Goal: Task Accomplishment & Management: Use online tool/utility

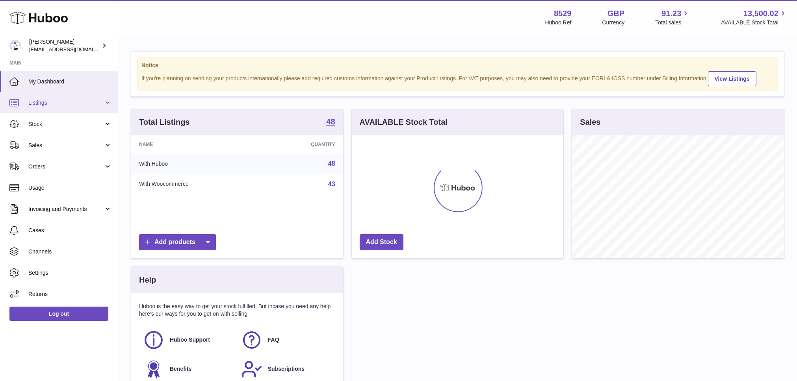
scroll to position [123, 211]
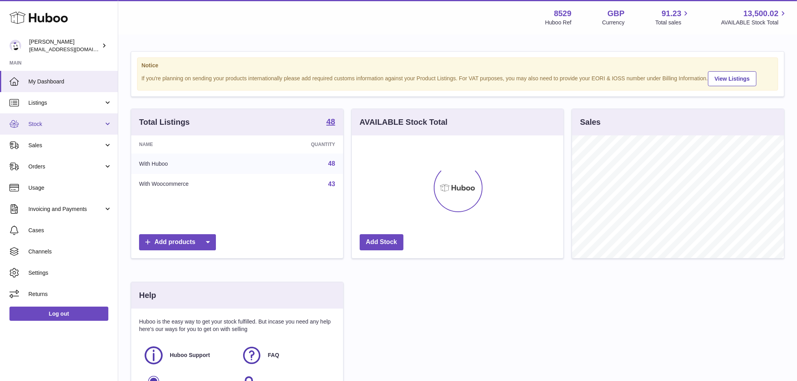
click at [76, 121] on span "Stock" at bounding box center [65, 124] width 75 height 7
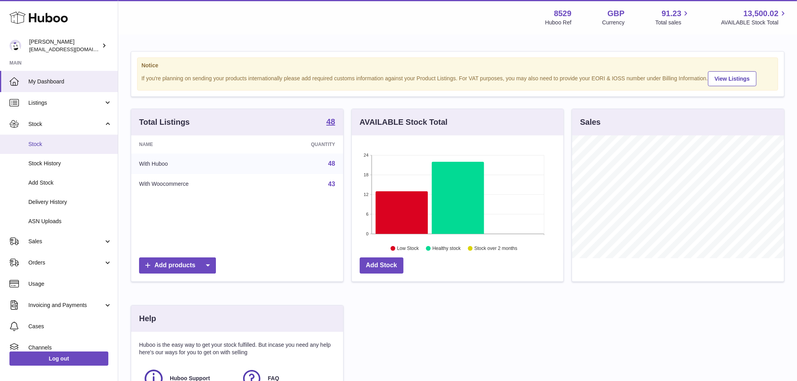
click at [61, 150] on link "Stock" at bounding box center [59, 144] width 118 height 19
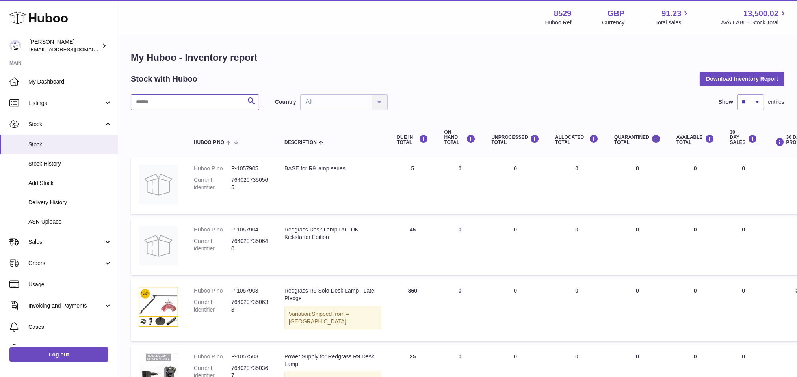
click at [198, 107] on input "text" at bounding box center [195, 102] width 128 height 16
paste input "*******"
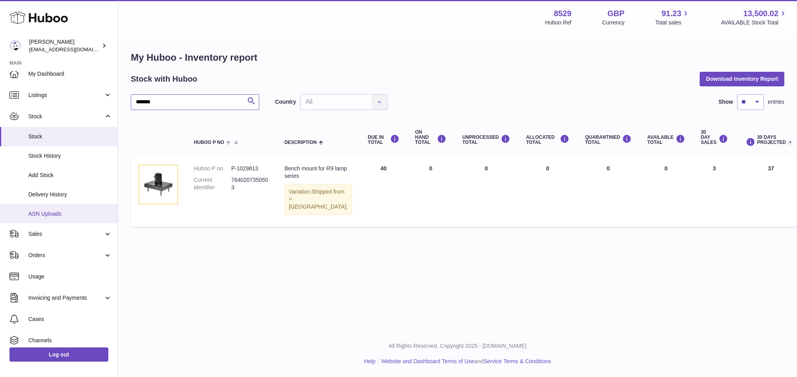
scroll to position [51, 0]
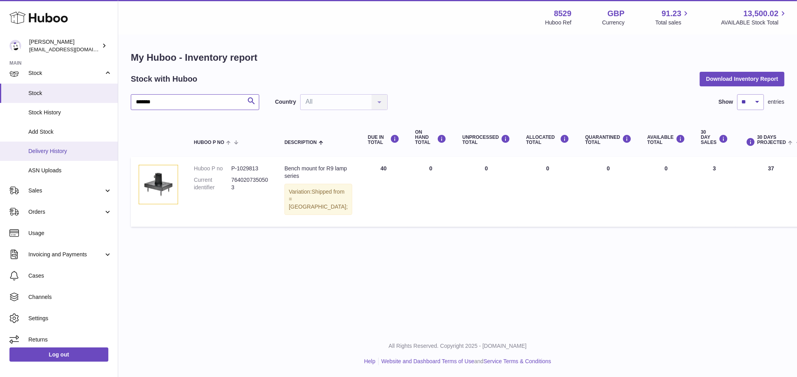
type input "*******"
click at [48, 144] on link "Delivery History" at bounding box center [59, 150] width 118 height 19
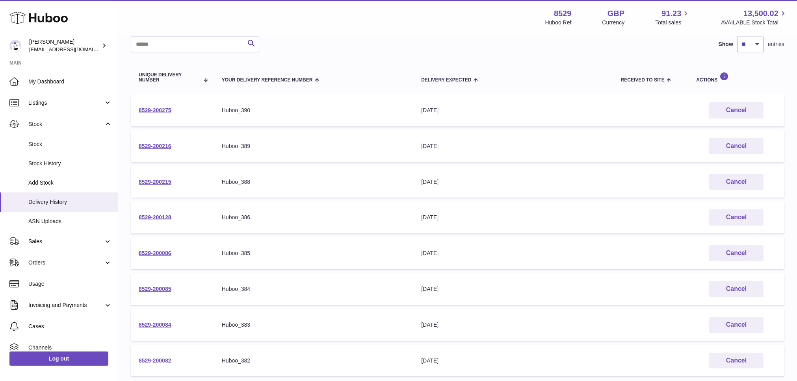
scroll to position [178, 0]
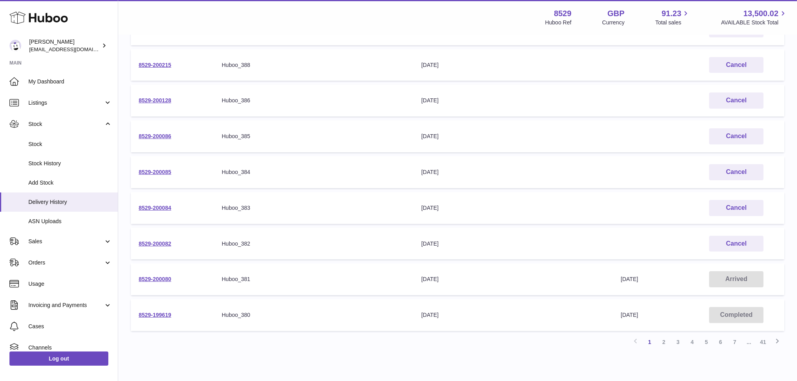
click at [162, 273] on td "8529-200080" at bounding box center [172, 279] width 83 height 32
click at [162, 276] on link "8529-200080" at bounding box center [155, 279] width 33 height 6
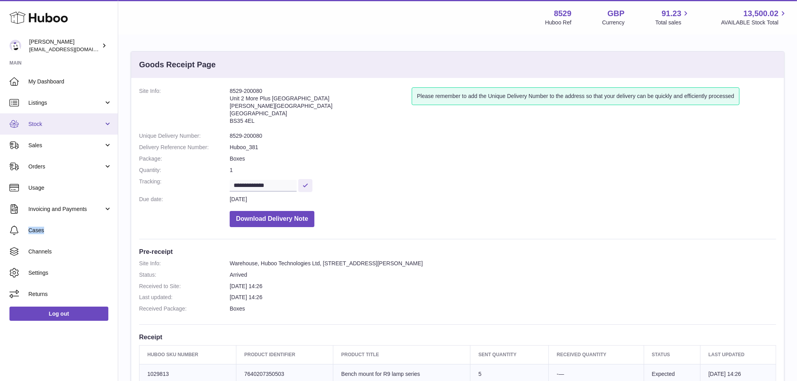
click at [45, 125] on span "Stock" at bounding box center [65, 124] width 75 height 7
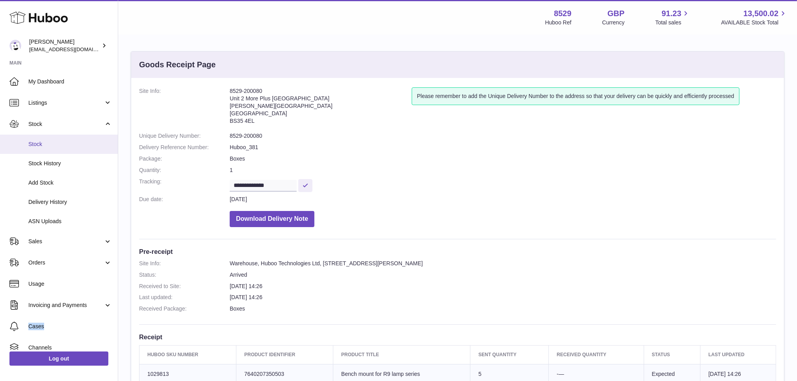
click at [47, 141] on span "Stock" at bounding box center [69, 144] width 83 height 7
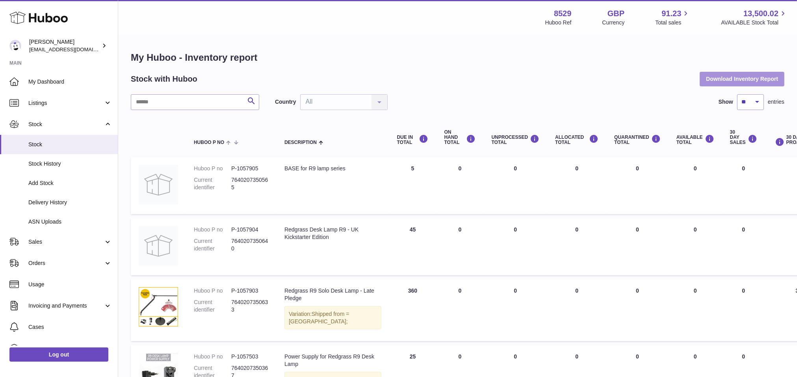
click at [762, 81] on button "Download Inventory Report" at bounding box center [741, 79] width 85 height 14
